Goal: Information Seeking & Learning: Learn about a topic

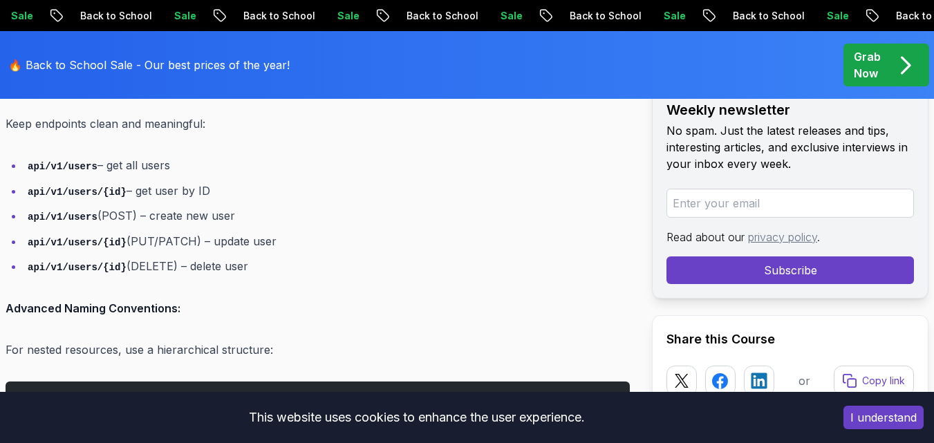
click at [62, 241] on code "api/v1/users/{id}" at bounding box center [77, 242] width 99 height 11
drag, startPoint x: 98, startPoint y: 167, endPoint x: 187, endPoint y: 163, distance: 88.6
click at [187, 163] on li "api/v1/users – get all users" at bounding box center [327, 166] width 606 height 20
drag, startPoint x: 115, startPoint y: 198, endPoint x: 237, endPoint y: 189, distance: 122.7
click at [239, 189] on li "api/v1/users/{id} – get user by ID" at bounding box center [327, 191] width 606 height 20
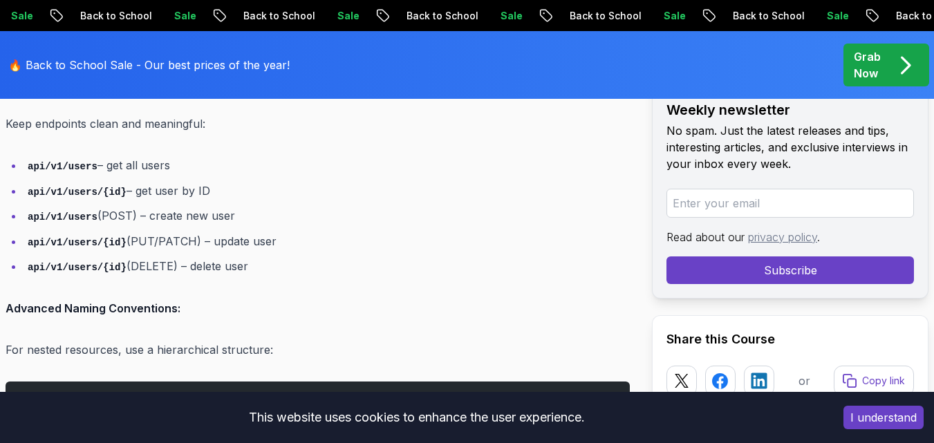
drag, startPoint x: 140, startPoint y: 215, endPoint x: 266, endPoint y: 214, distance: 126.5
click at [266, 214] on li "api/v1/users (POST) – create new user" at bounding box center [327, 216] width 606 height 20
drag, startPoint x: 151, startPoint y: 240, endPoint x: 288, endPoint y: 235, distance: 137.7
click at [288, 235] on li "api/v1/users/{id} (PUT/PATCH) – update user" at bounding box center [327, 242] width 606 height 20
drag, startPoint x: 212, startPoint y: 271, endPoint x: 356, endPoint y: 258, distance: 144.4
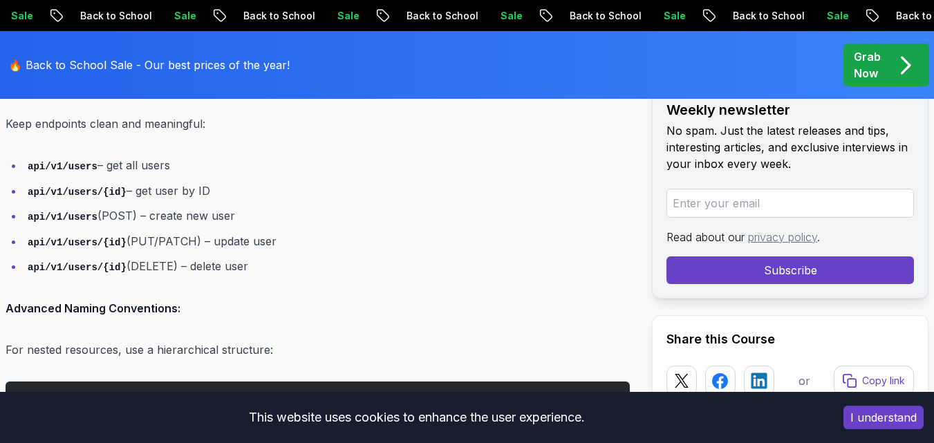
click at [88, 272] on code "api/v1/users/{id}" at bounding box center [77, 267] width 99 height 11
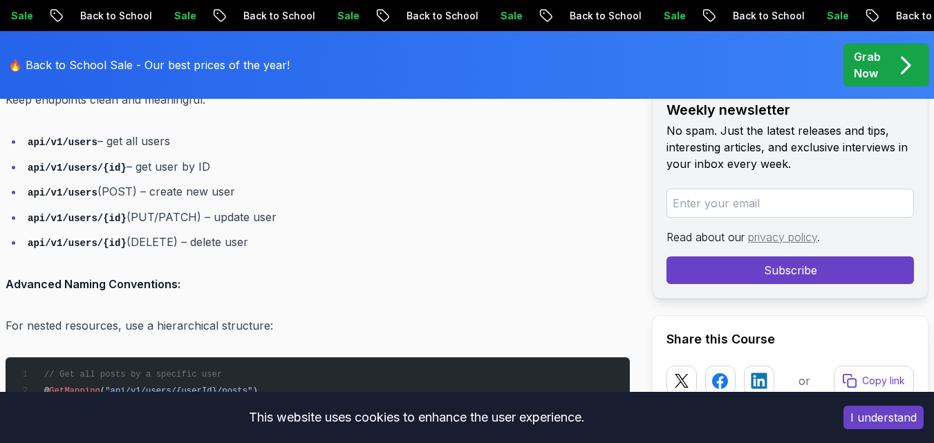
scroll to position [1728, 0]
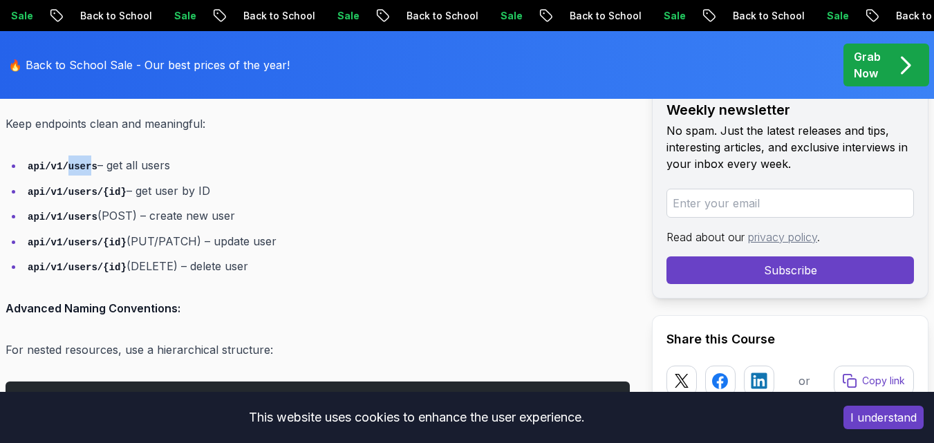
drag, startPoint x: 63, startPoint y: 167, endPoint x: 86, endPoint y: 167, distance: 22.8
click at [86, 167] on code "api/v1/users" at bounding box center [63, 166] width 70 height 11
drag, startPoint x: 98, startPoint y: 167, endPoint x: 348, endPoint y: 216, distance: 254.5
click at [348, 216] on ul "api/v1/users – get all users api/v1/users/{id} – get user by ID api/v1/users (P…" at bounding box center [318, 216] width 624 height 121
click at [84, 203] on ul "api/v1/users – get all users api/v1/users/{id} – get user by ID api/v1/users (P…" at bounding box center [318, 216] width 624 height 121
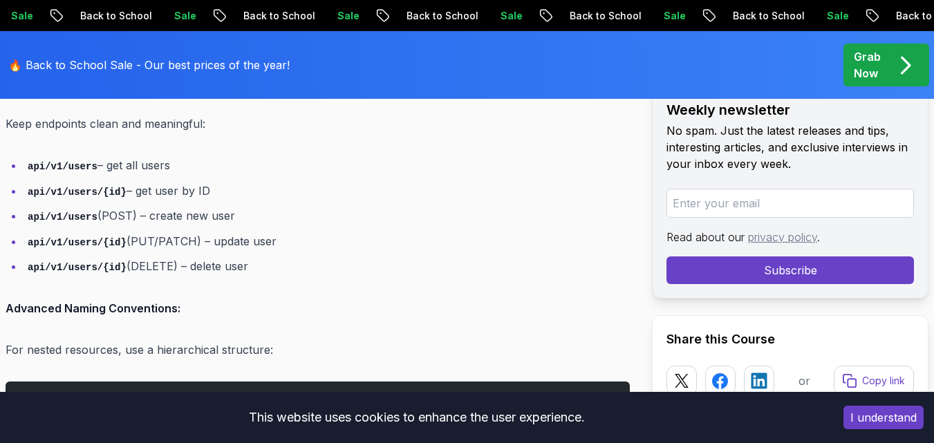
drag, startPoint x: 100, startPoint y: 214, endPoint x: 331, endPoint y: 210, distance: 231.0
click at [331, 210] on li "api/v1/users (POST) – create new user" at bounding box center [327, 216] width 606 height 20
drag, startPoint x: 141, startPoint y: 241, endPoint x: 267, endPoint y: 241, distance: 125.8
click at [281, 234] on li "api/v1/users/{id} (PUT/PATCH) – update user" at bounding box center [327, 242] width 606 height 20
drag, startPoint x: 129, startPoint y: 265, endPoint x: 240, endPoint y: 263, distance: 111.3
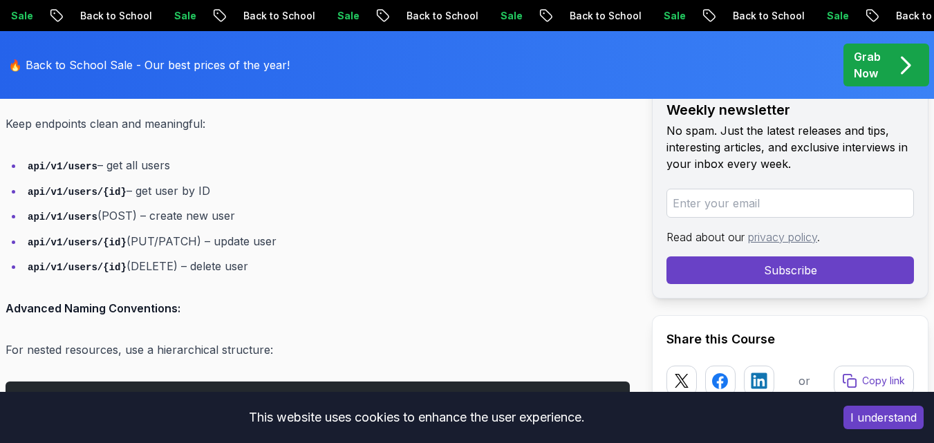
click at [240, 263] on li "api/v1/users/{id} (DELETE) – delete user" at bounding box center [327, 267] width 606 height 20
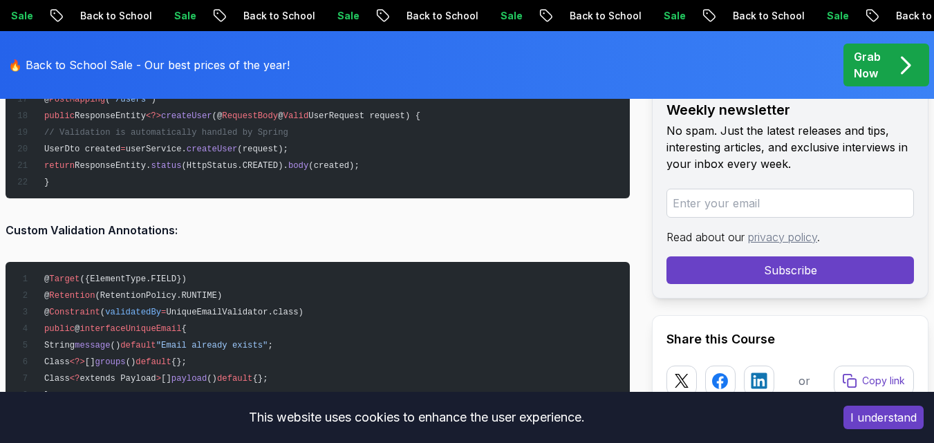
scroll to position [5739, 0]
